Goal: Task Accomplishment & Management: Manage account settings

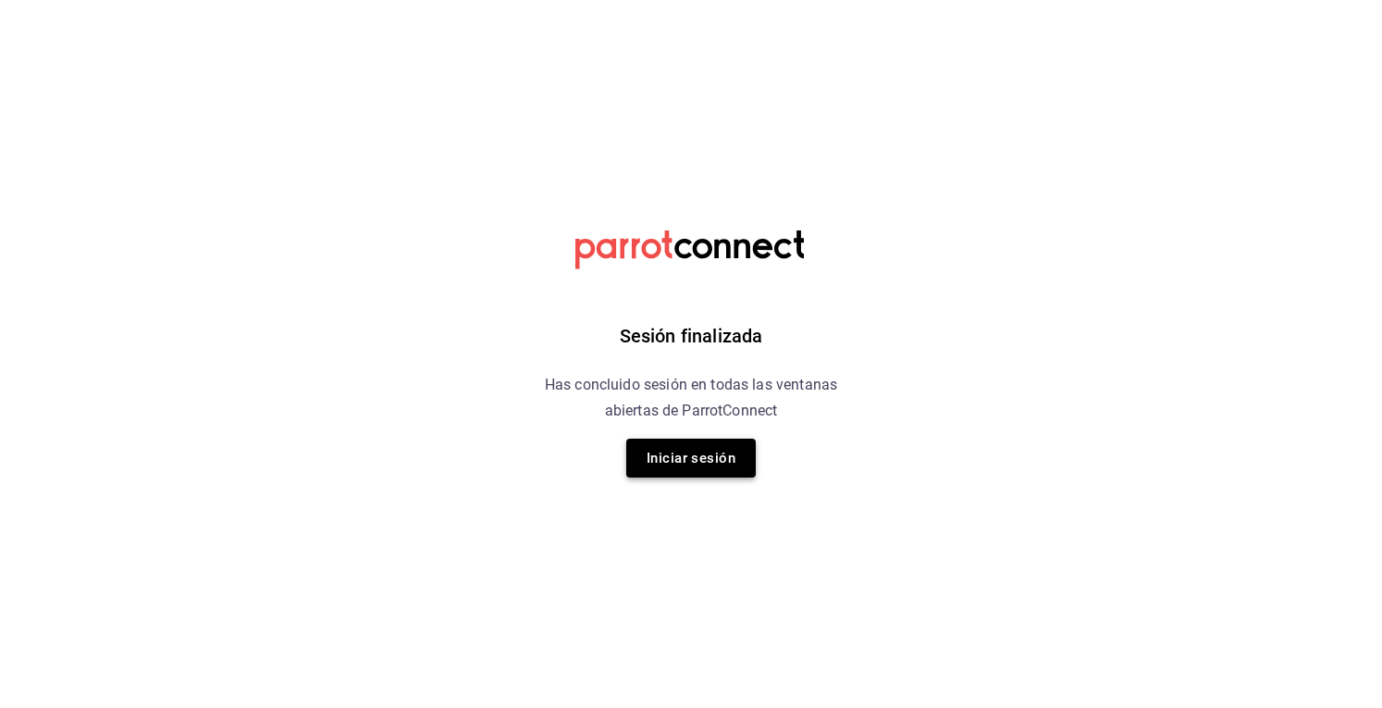
click at [702, 447] on button "Iniciar sesión" at bounding box center [691, 457] width 130 height 39
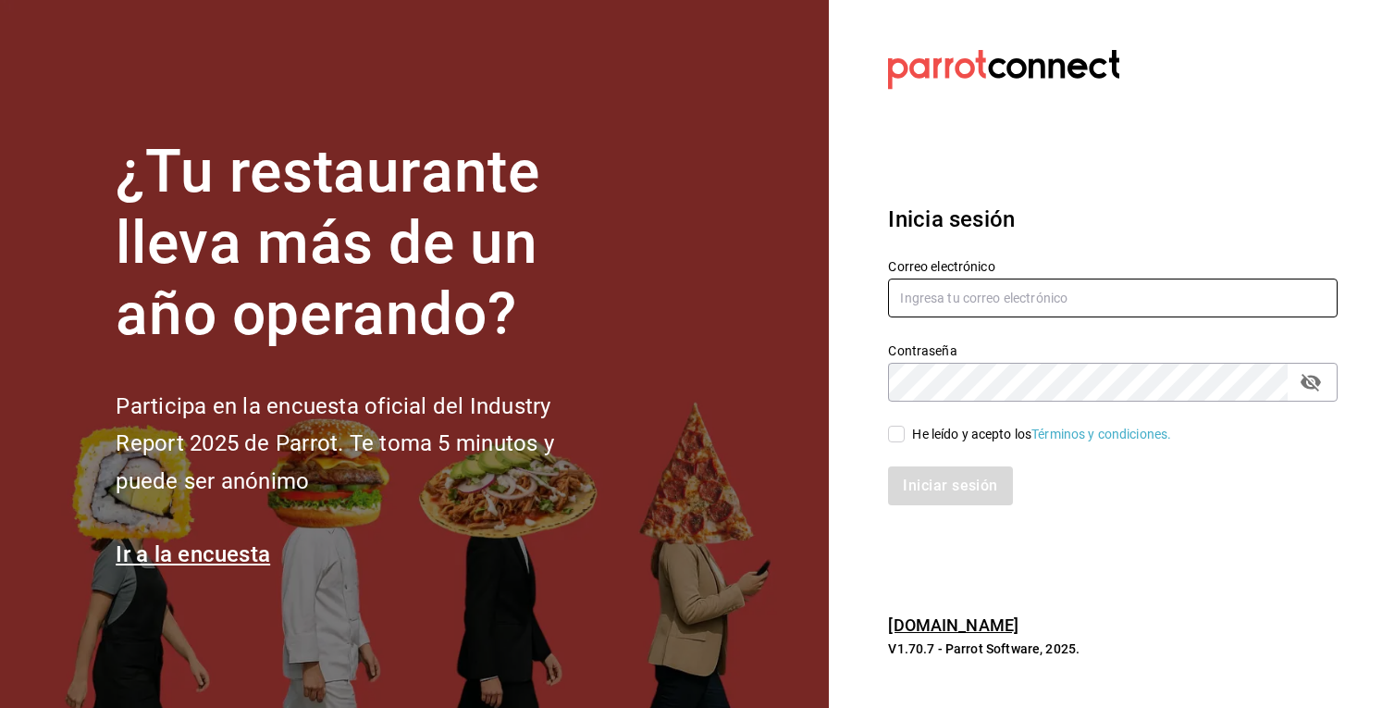
type input "cafechapin001@gmail.com"
click at [895, 439] on input "He leído y acepto los Términos y condiciones." at bounding box center [896, 434] width 17 height 17
checkbox input "true"
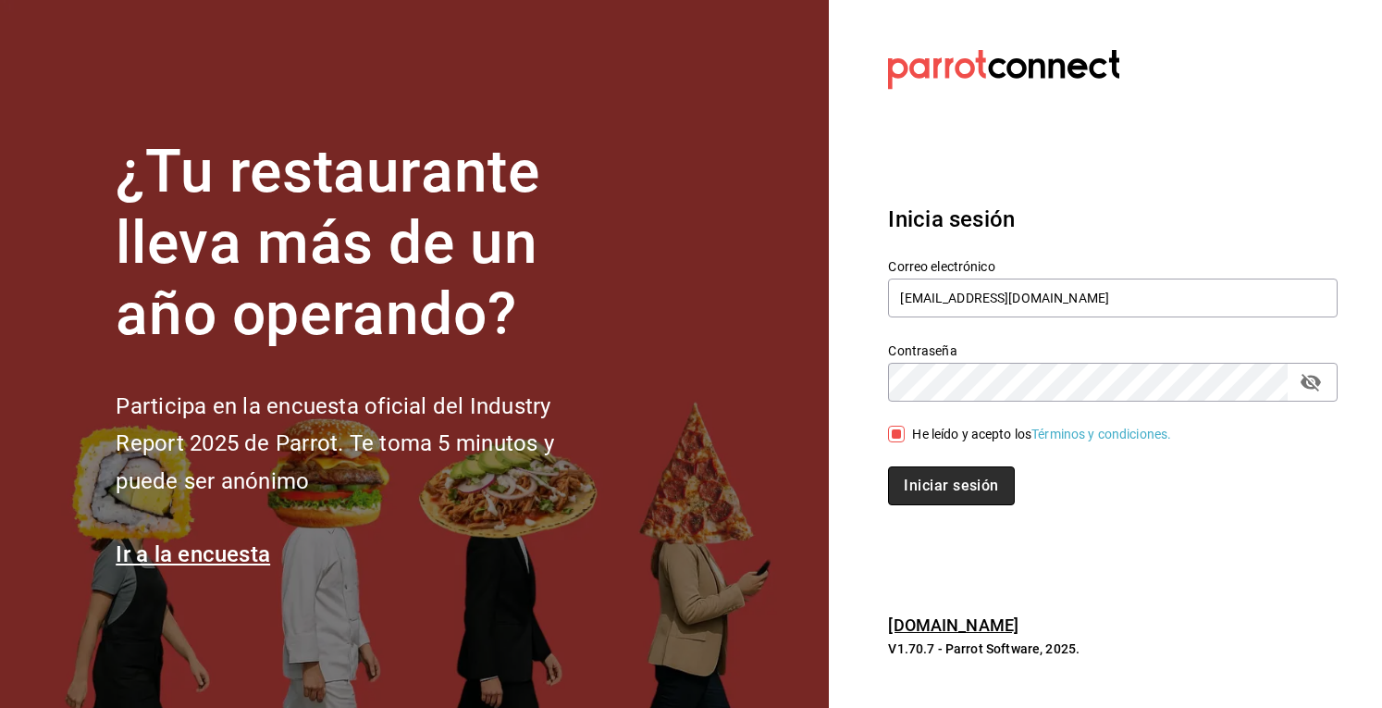
click at [931, 477] on button "Iniciar sesión" at bounding box center [951, 485] width 126 height 39
